Goal: Task Accomplishment & Management: Complete application form

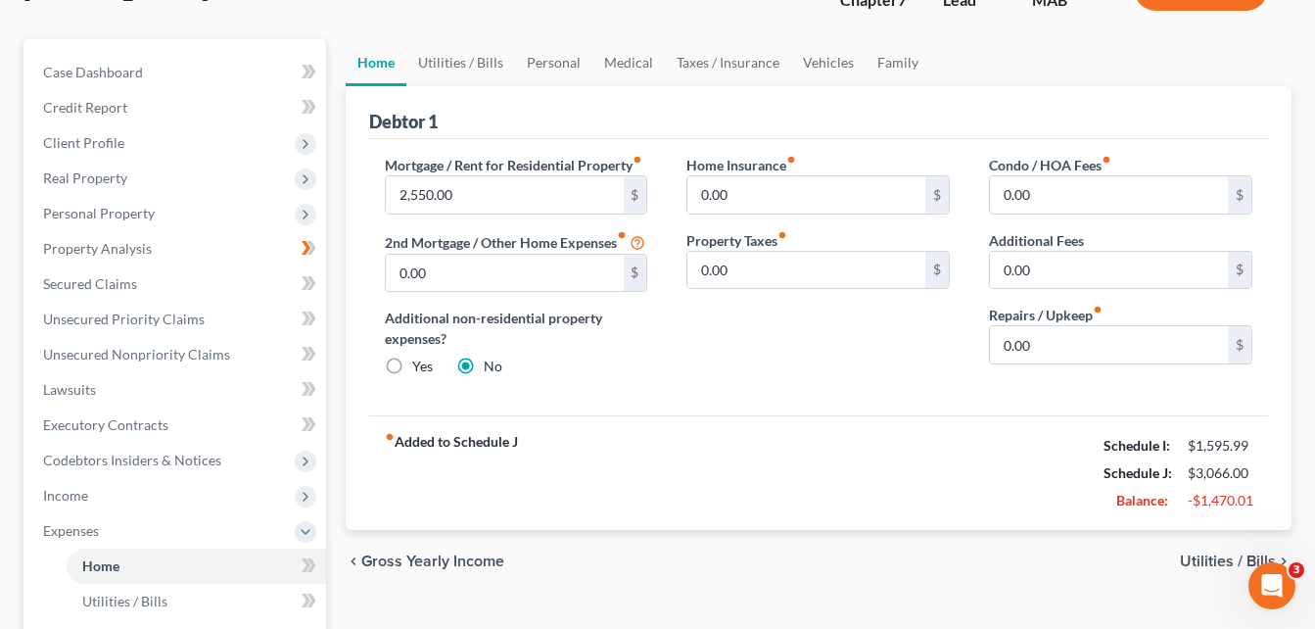
scroll to position [196, 0]
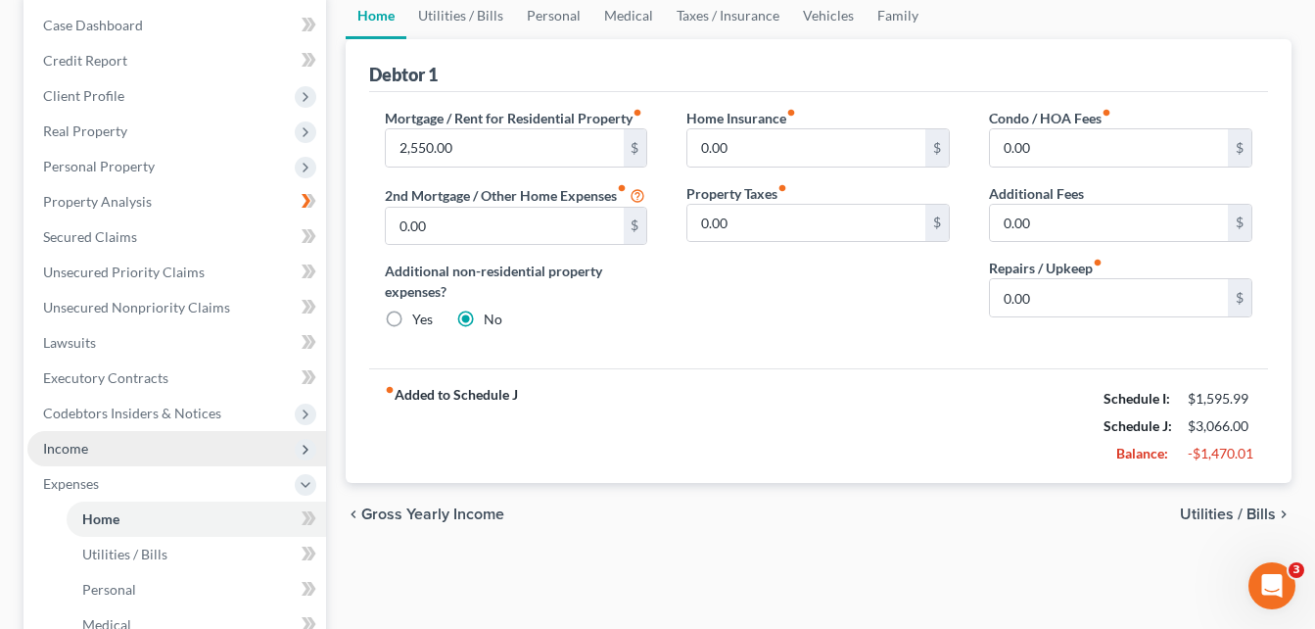
click at [134, 446] on span "Income" at bounding box center [176, 448] width 299 height 35
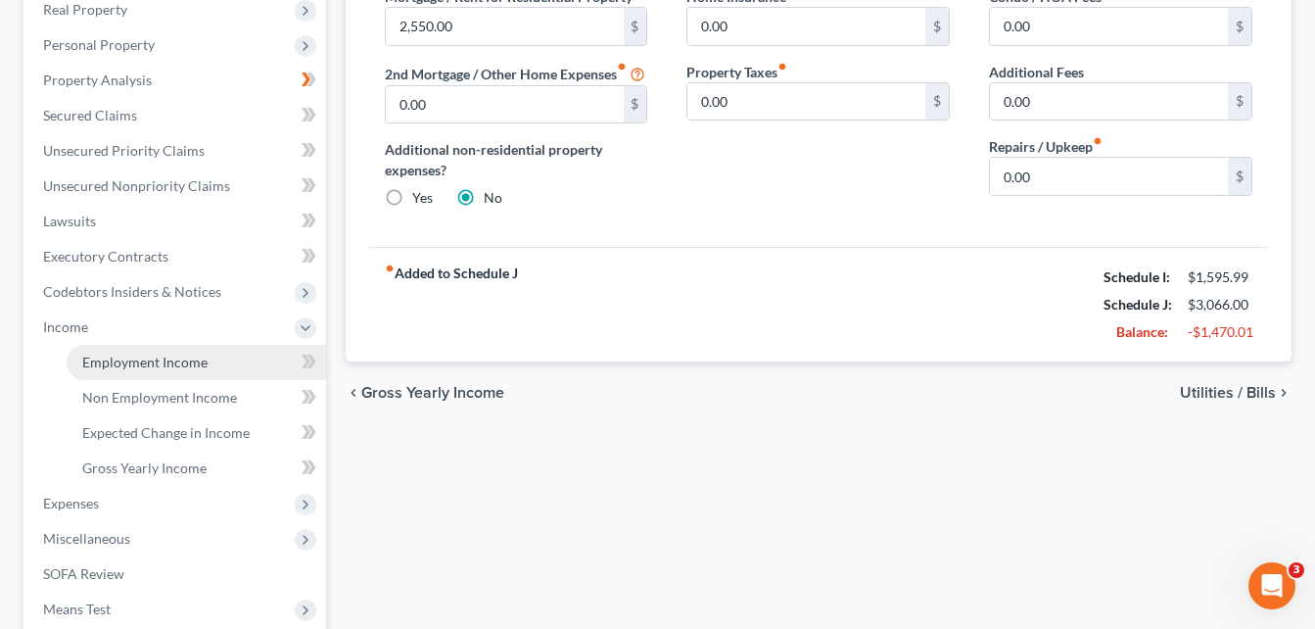
scroll to position [392, 0]
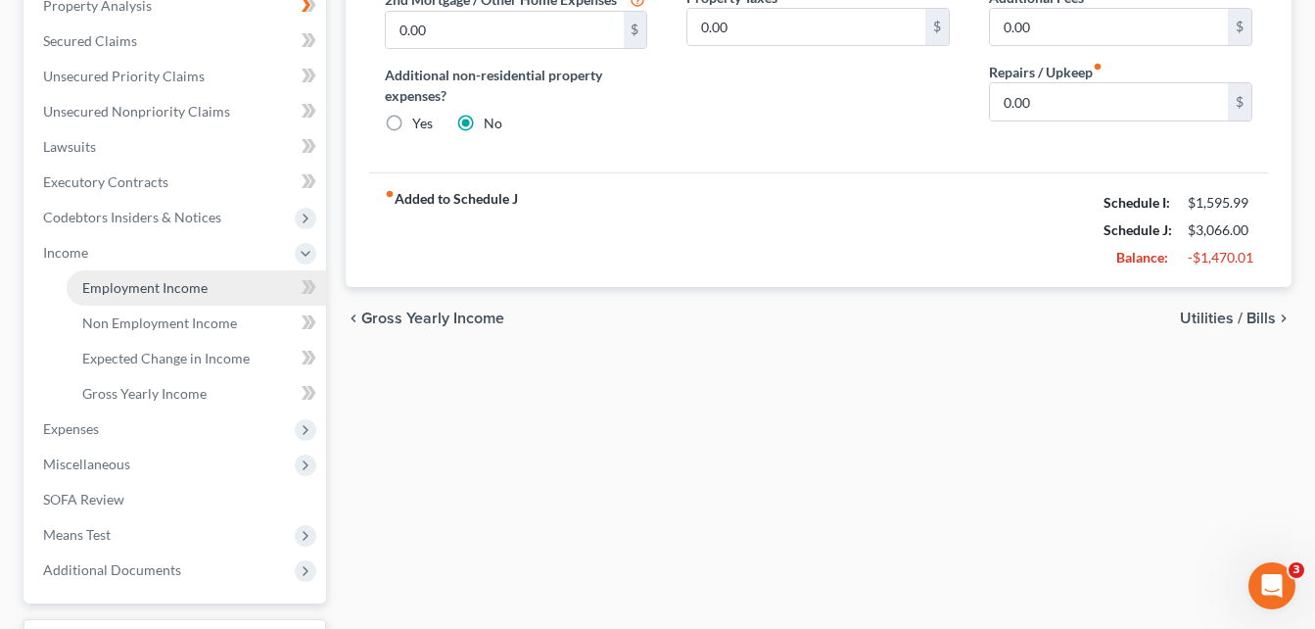
click at [202, 293] on span "Employment Income" at bounding box center [144, 287] width 125 height 17
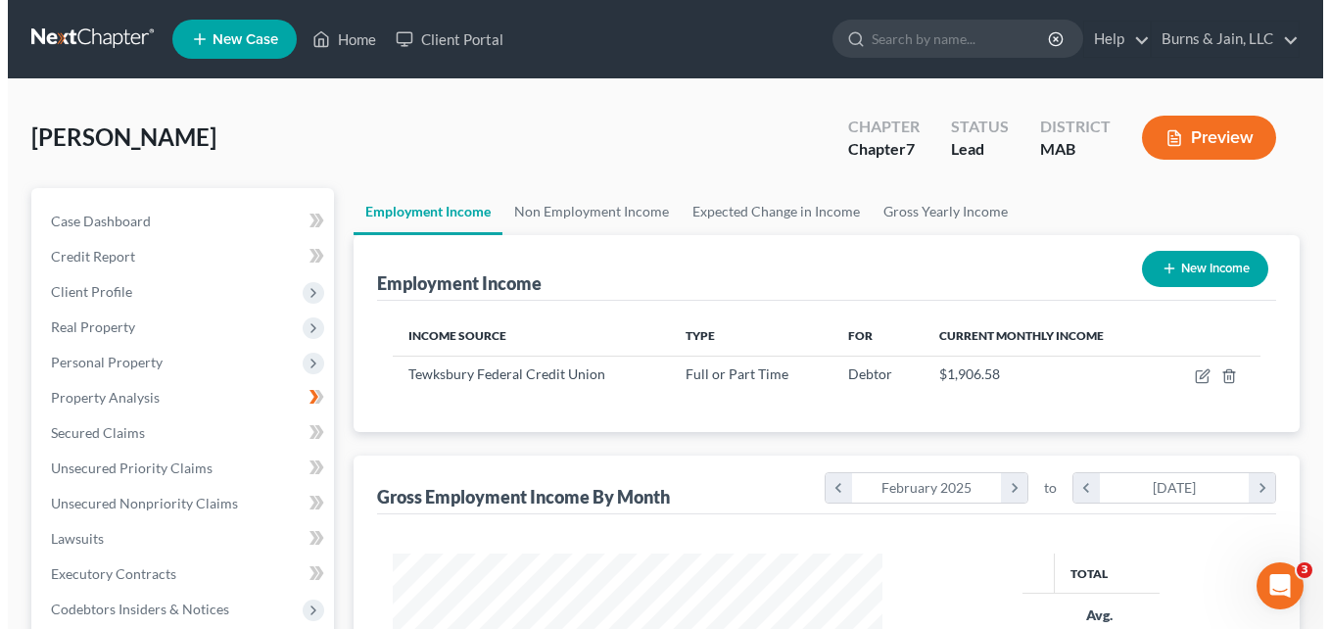
scroll to position [351, 530]
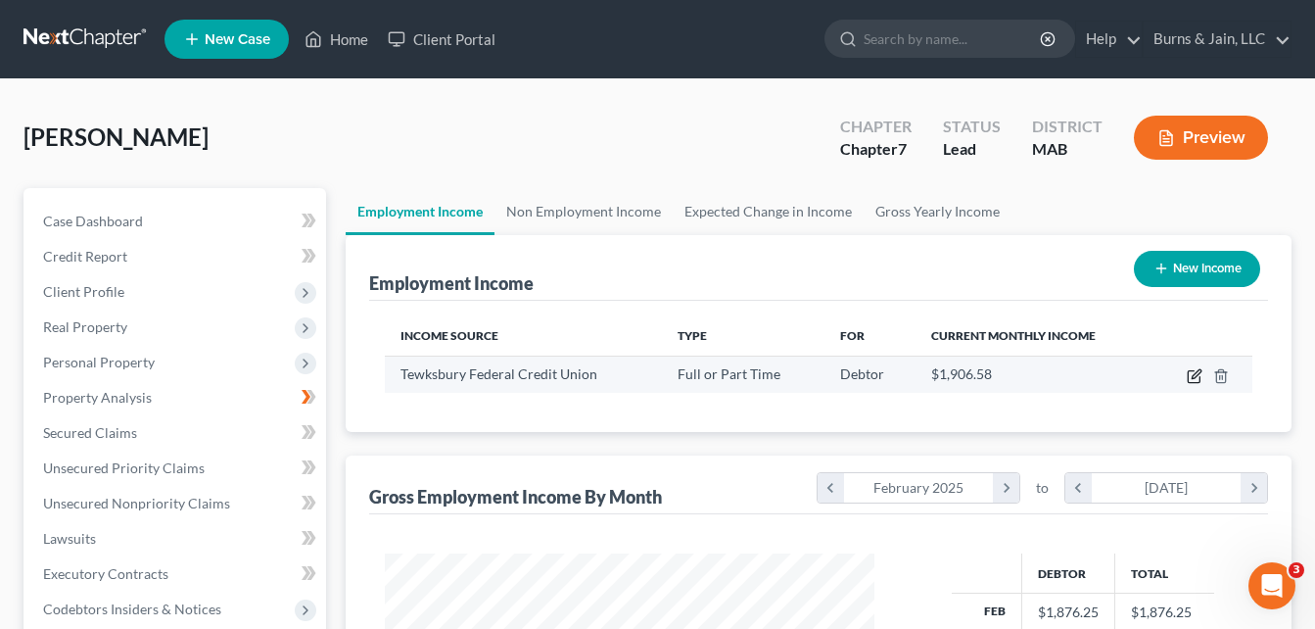
click at [1195, 374] on icon "button" at bounding box center [1196, 373] width 9 height 9
select select "0"
select select "22"
select select "1"
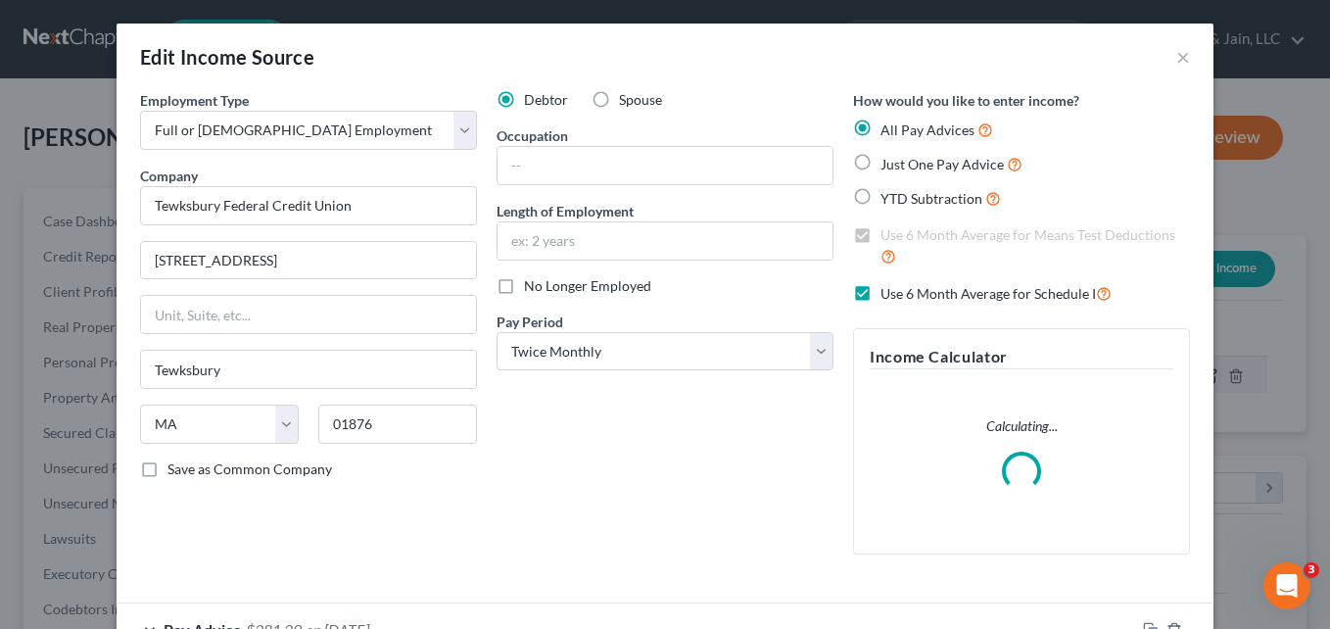
scroll to position [351, 536]
click at [880, 295] on label "Use 6 Month Average for Schedule I" at bounding box center [995, 293] width 231 height 23
click at [888, 295] on input "Use 6 Month Average for Schedule I" at bounding box center [894, 288] width 13 height 13
checkbox input "false"
click at [880, 234] on label "Use 6 Month Average for Means Test Deductions" at bounding box center [1034, 246] width 309 height 42
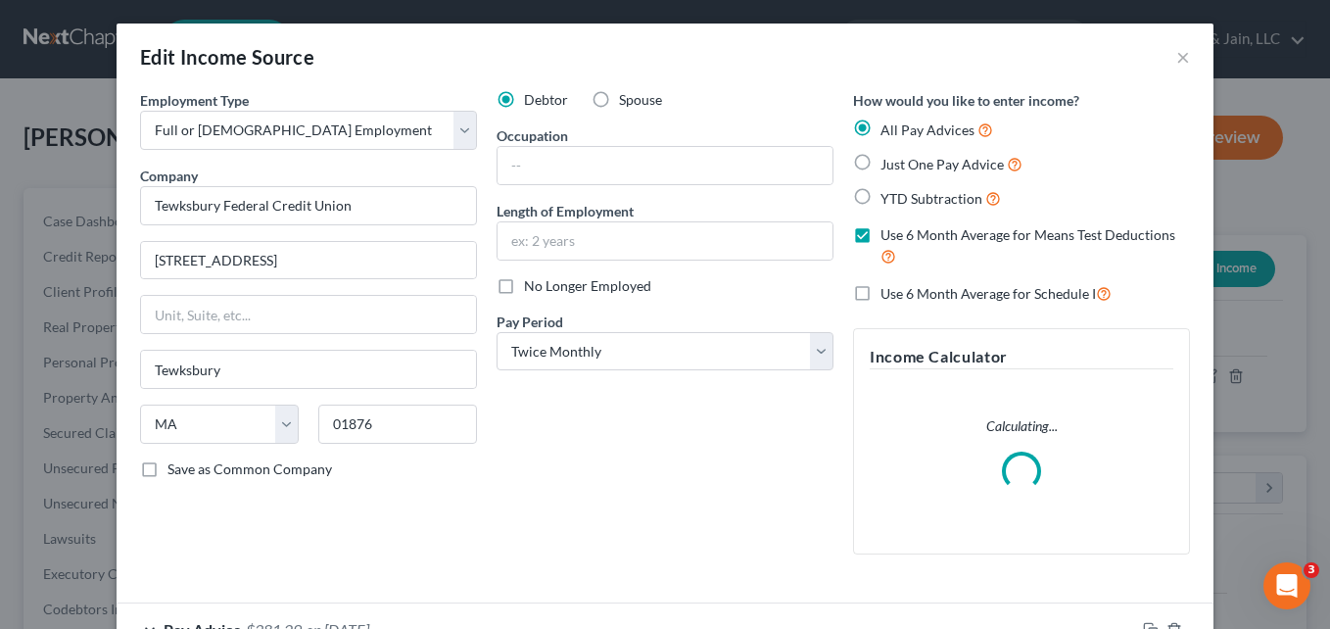
click at [888, 234] on input "Use 6 Month Average for Means Test Deductions" at bounding box center [894, 231] width 13 height 13
checkbox input "false"
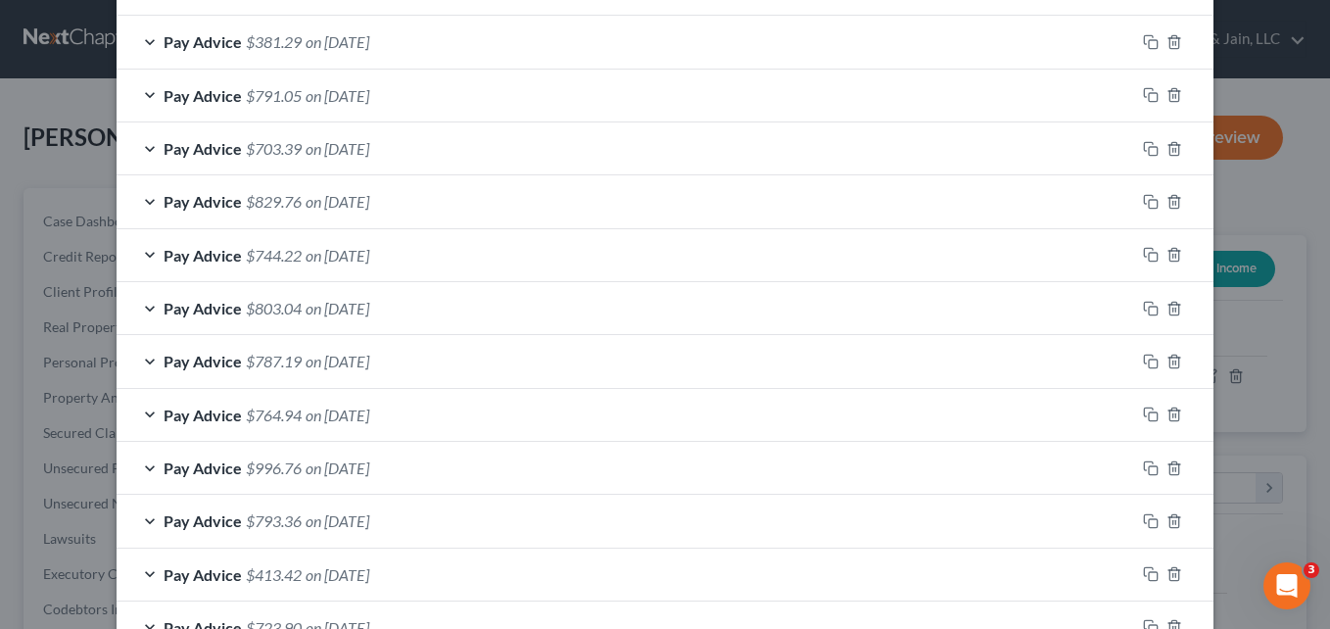
scroll to position [880, 0]
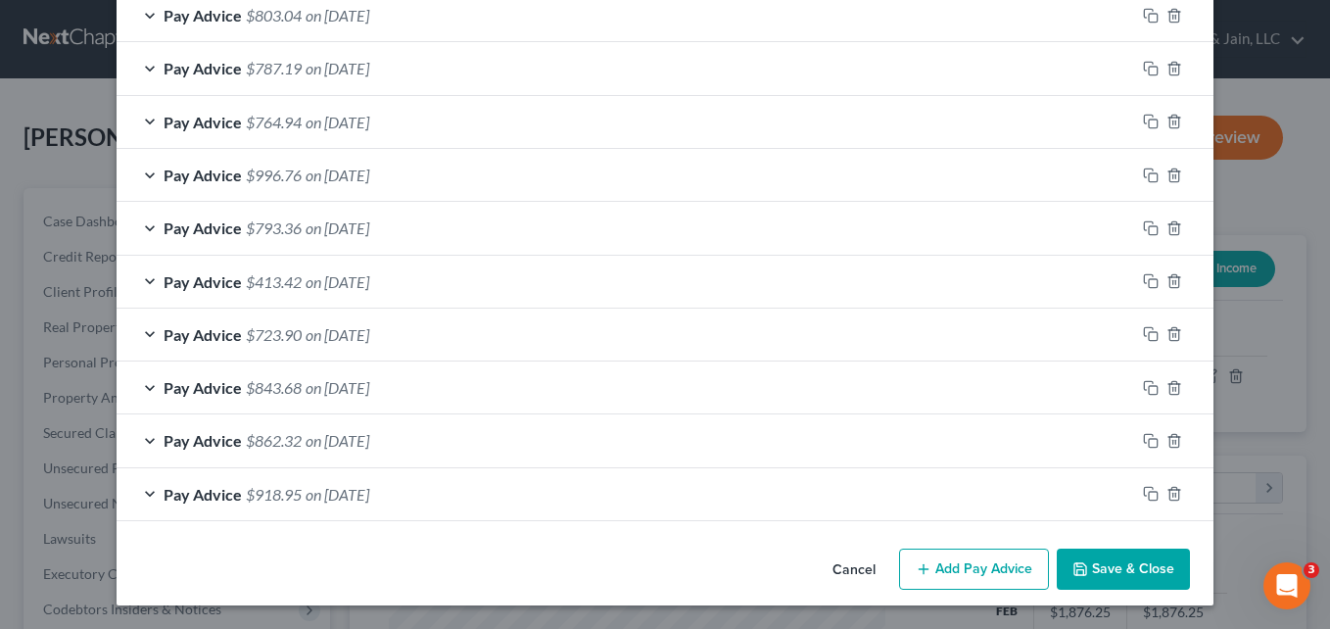
click at [1121, 578] on button "Save & Close" at bounding box center [1122, 568] width 133 height 41
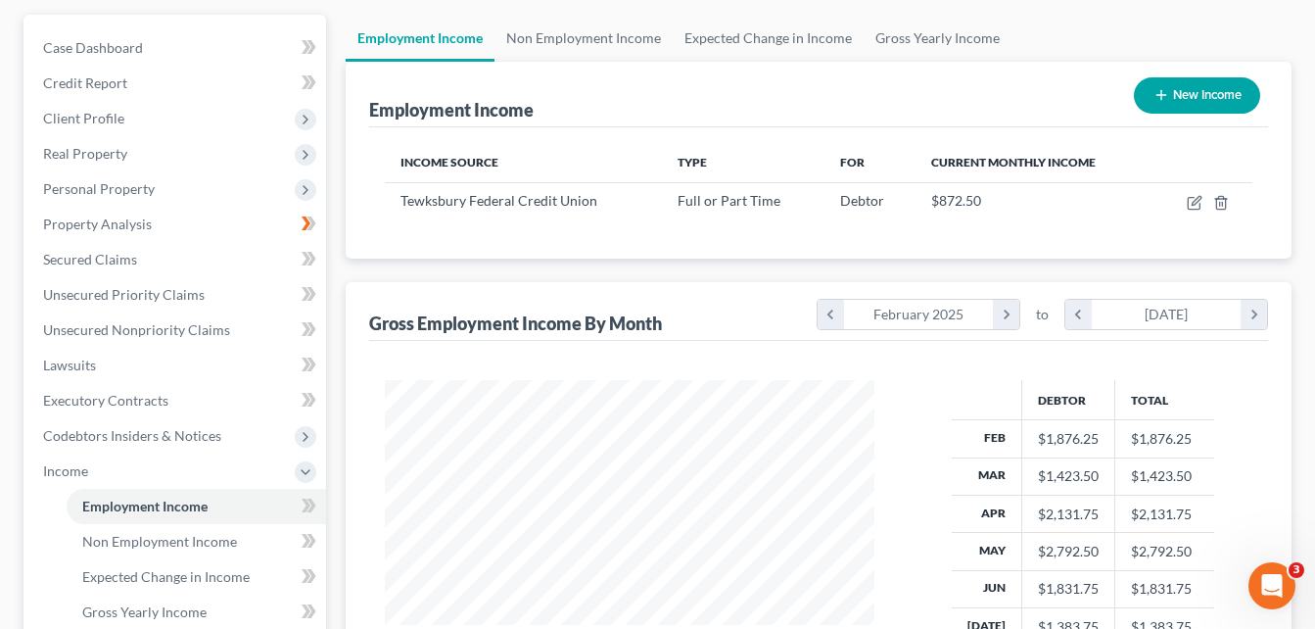
scroll to position [392, 0]
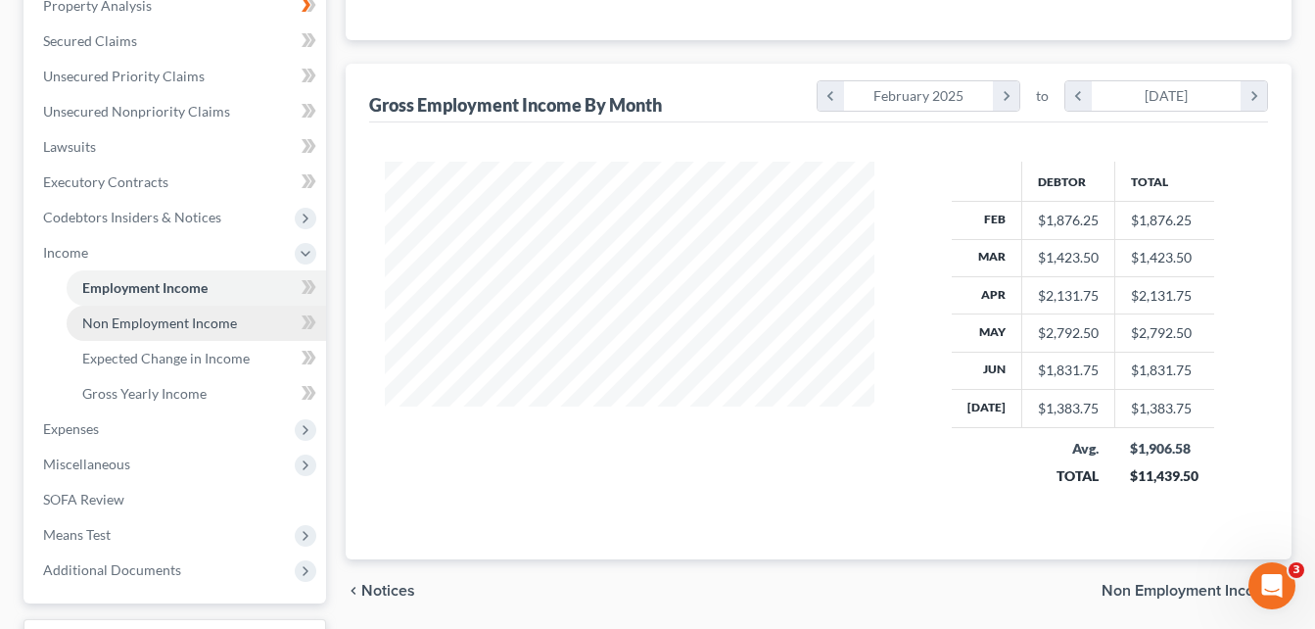
click at [160, 329] on span "Non Employment Income" at bounding box center [159, 322] width 155 height 17
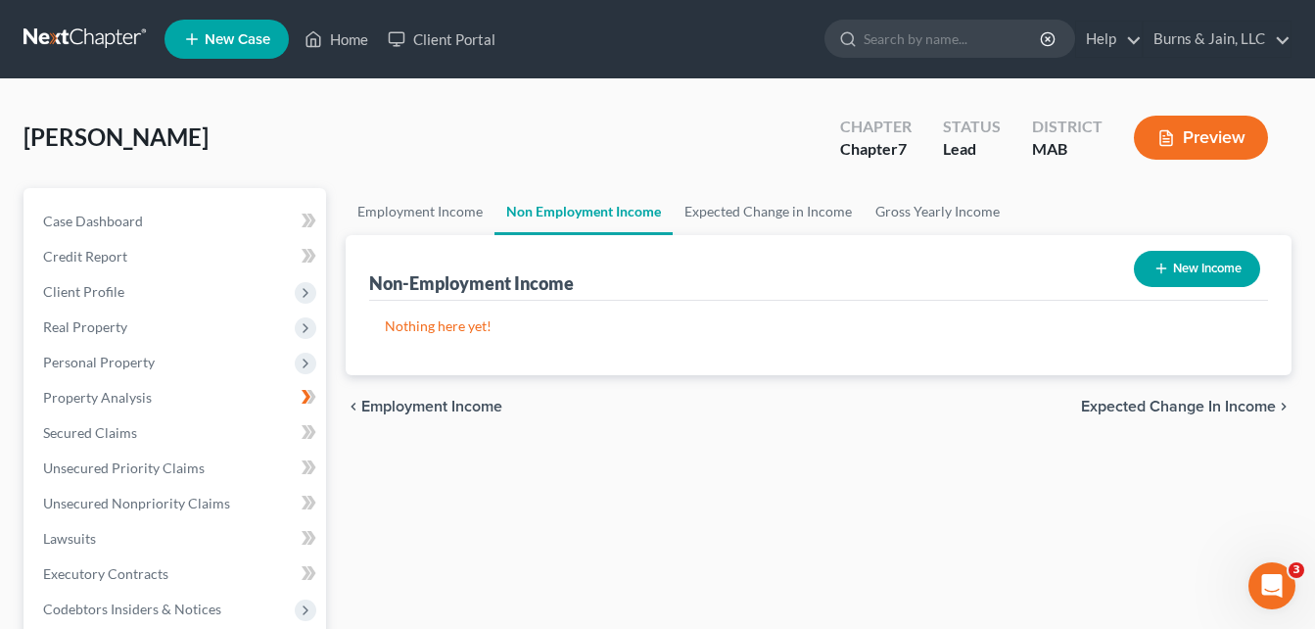
click at [1189, 262] on button "New Income" at bounding box center [1197, 269] width 126 height 36
select select "0"
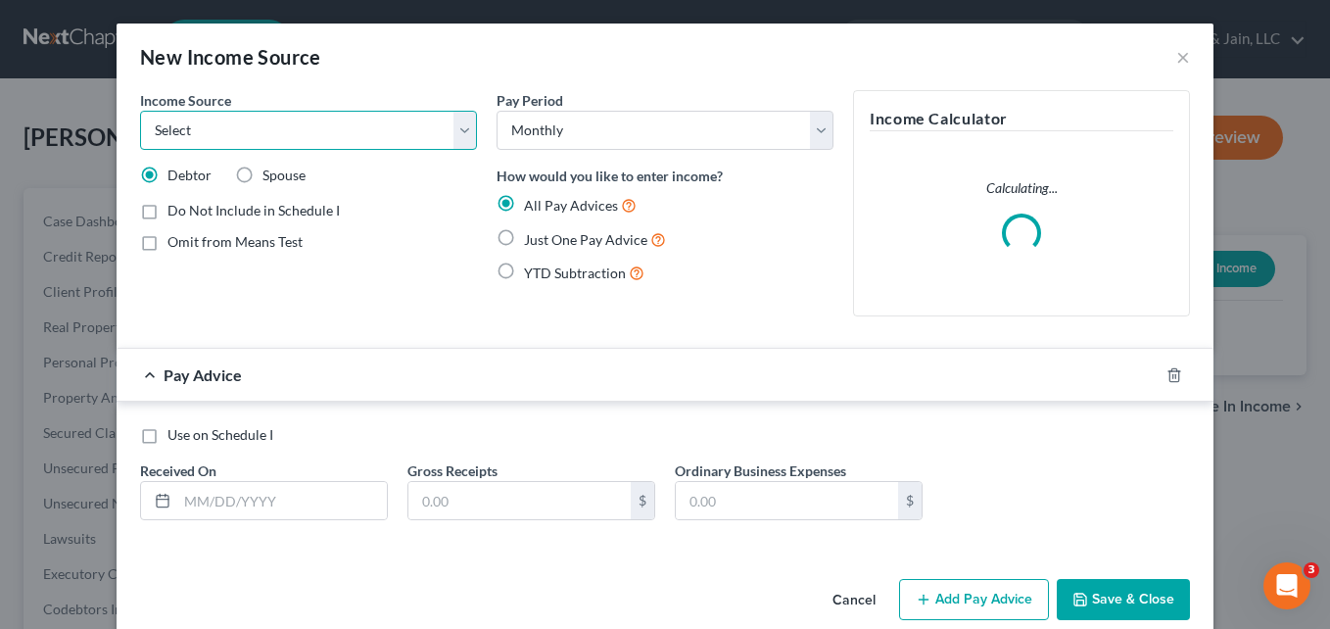
click at [456, 128] on select "Select Unemployment Disability (from employer) Pension Retirement Social Securi…" at bounding box center [308, 130] width 337 height 39
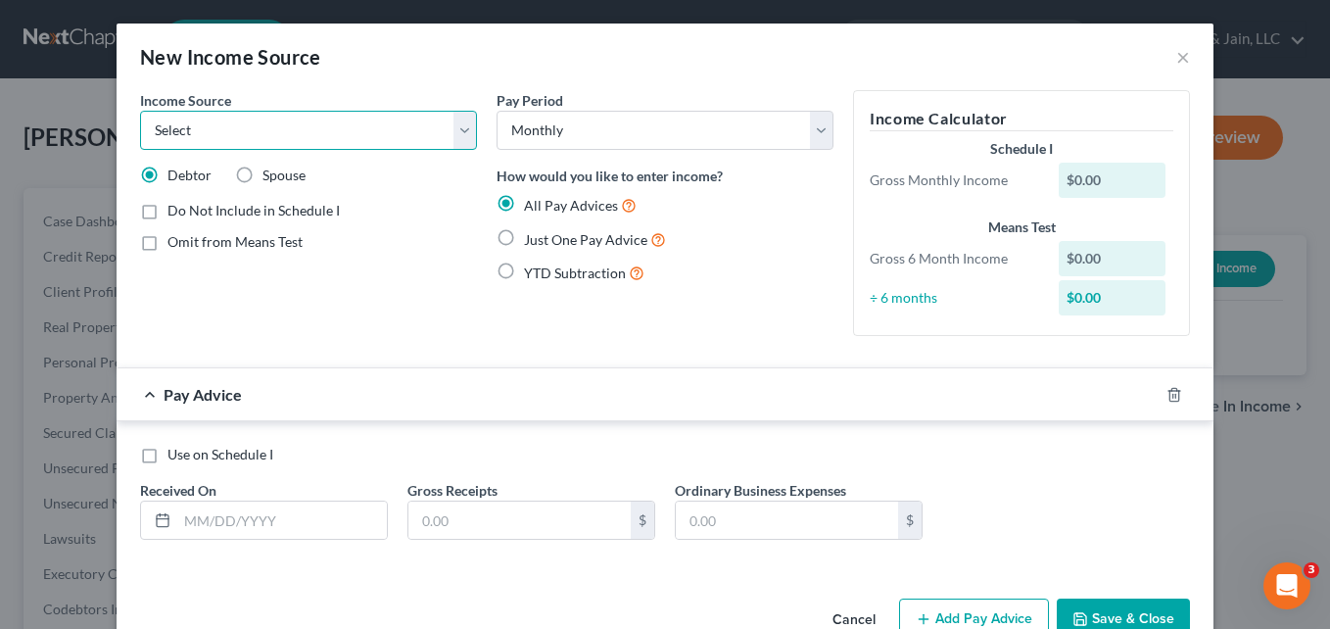
select select "4"
click at [140, 111] on select "Select Unemployment Disability (from employer) Pension Retirement Social Securi…" at bounding box center [308, 130] width 337 height 39
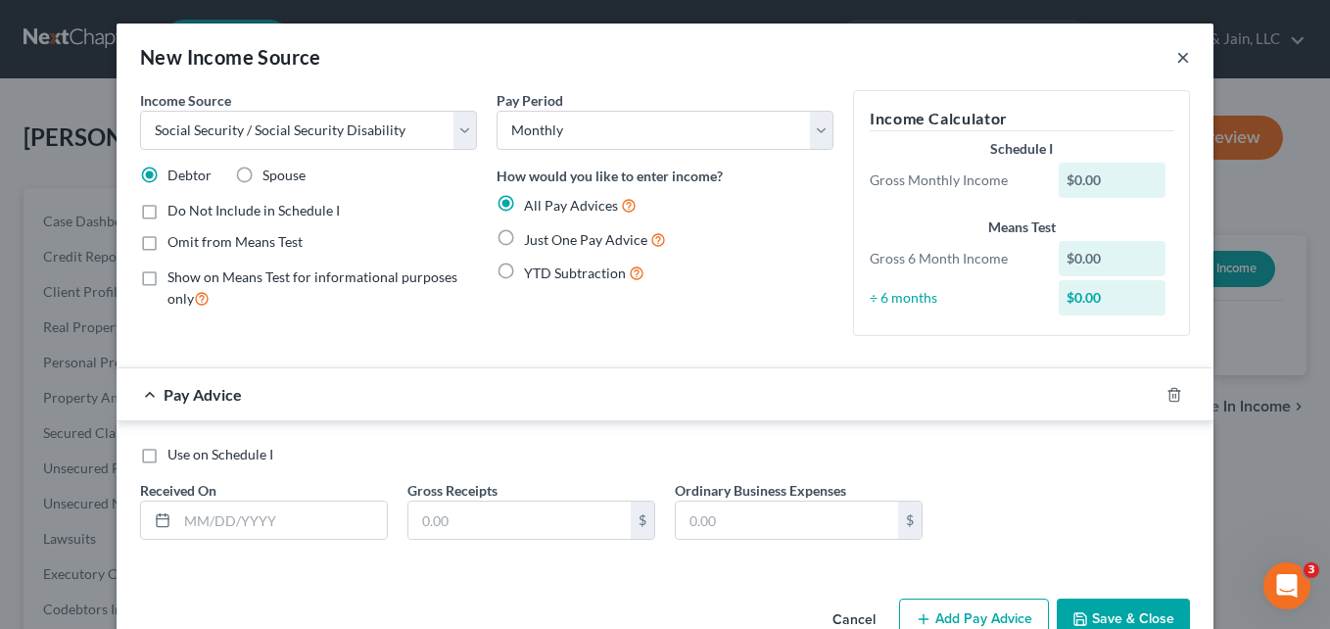
click at [1179, 51] on button "×" at bounding box center [1183, 56] width 14 height 23
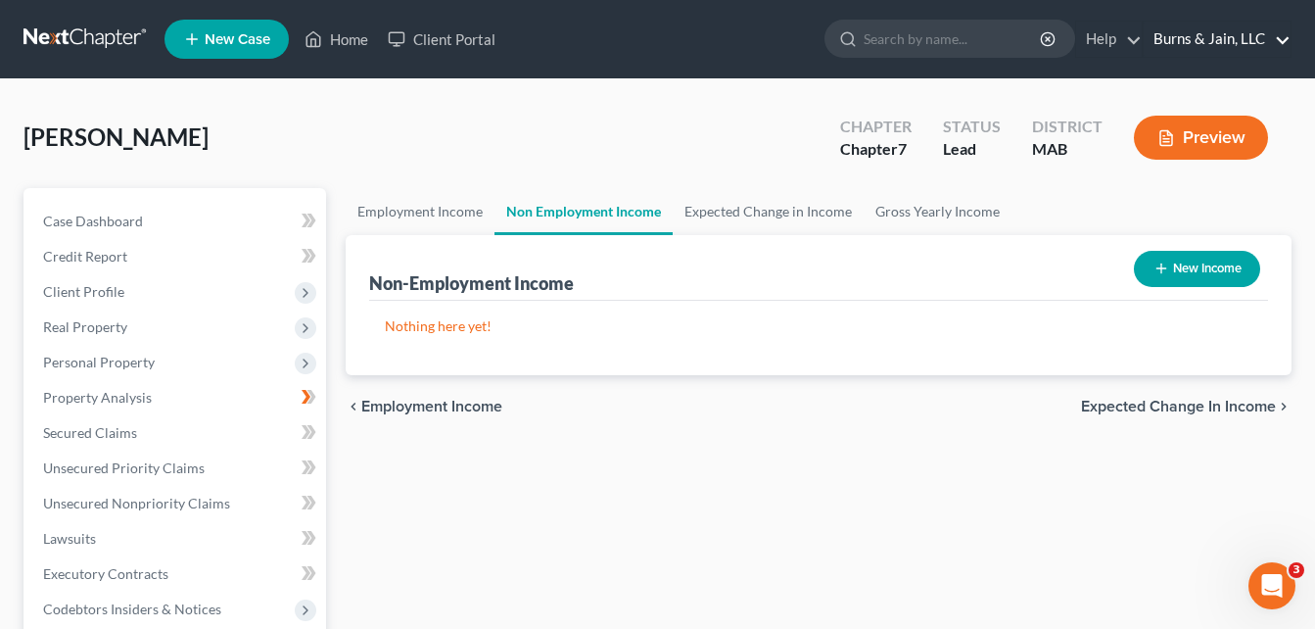
drag, startPoint x: 1223, startPoint y: 37, endPoint x: 1205, endPoint y: 123, distance: 87.9
click at [1223, 37] on link "Burns & Jain, LLC" at bounding box center [1217, 39] width 147 height 35
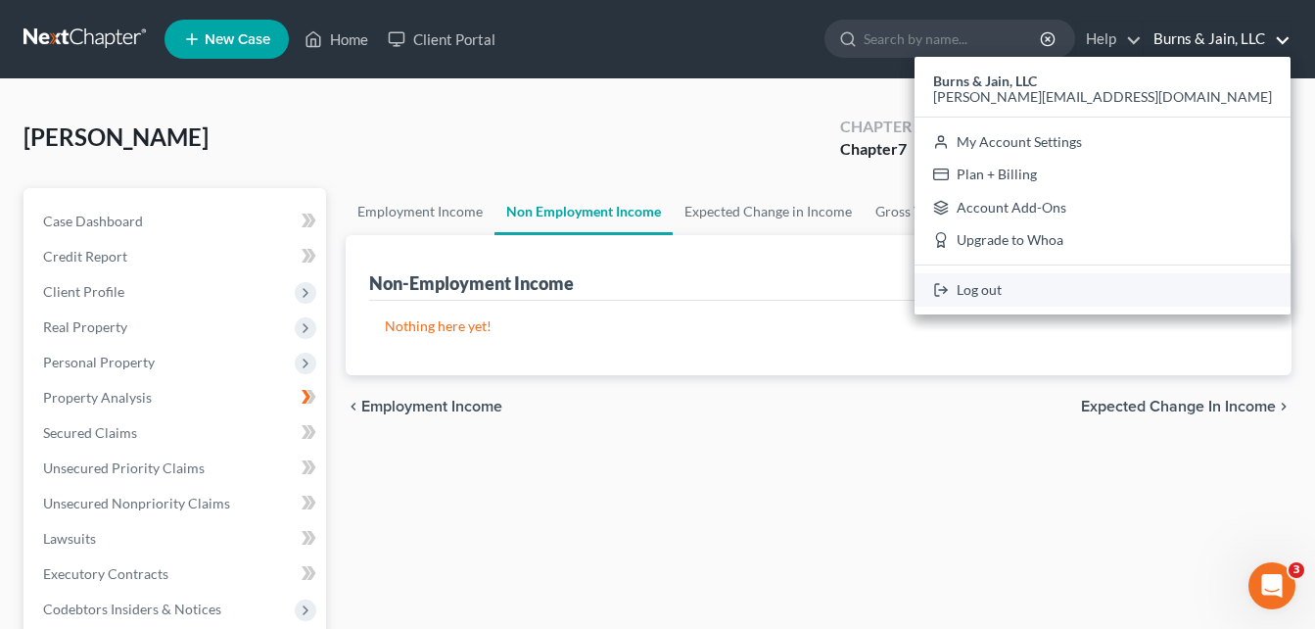
click at [1161, 290] on link "Log out" at bounding box center [1102, 289] width 376 height 33
